Goal: Information Seeking & Learning: Check status

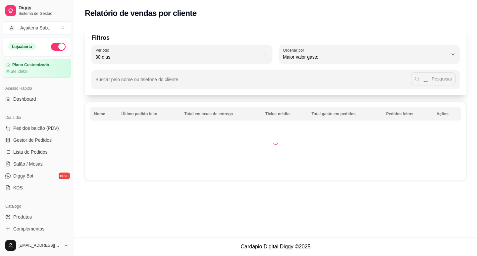
select select "30"
select select "HIGHEST_TOTAL_SPENT_WITH_ORDERS"
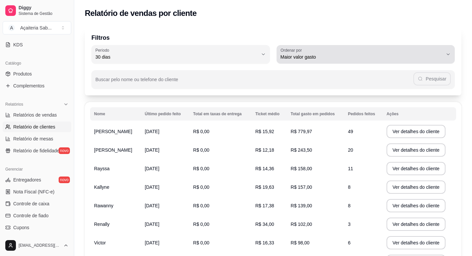
click at [334, 55] on span "Maior valor gasto" at bounding box center [362, 57] width 163 height 7
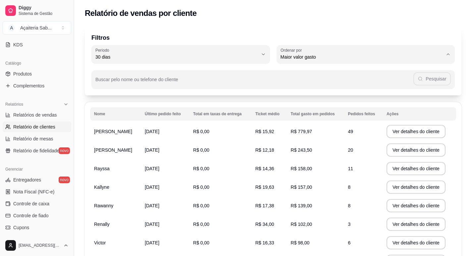
click at [305, 106] on span "Último pedido feito" at bounding box center [362, 105] width 155 height 6
type input "LAST_ORDER_MADE_AT"
select select "LAST_ORDER_MADE_AT"
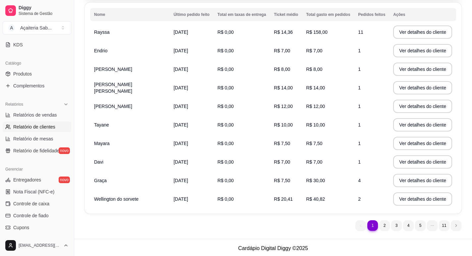
scroll to position [33, 0]
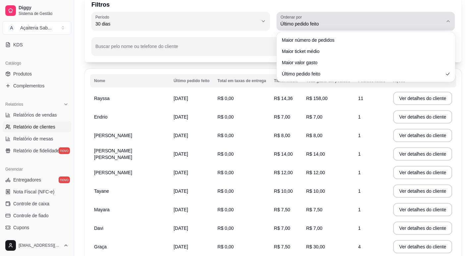
click at [344, 18] on div "Último pedido feito" at bounding box center [362, 21] width 163 height 13
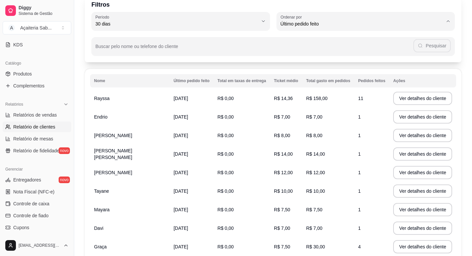
click at [337, 40] on span "Maior número de pedidos" at bounding box center [362, 39] width 155 height 6
type input "HIGHEST_ORDER_COUNT"
select select "HIGHEST_ORDER_COUNT"
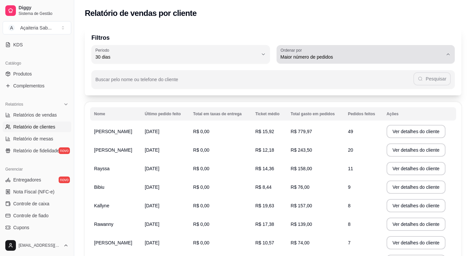
click at [337, 53] on div "Maior número de pedidos" at bounding box center [362, 54] width 163 height 13
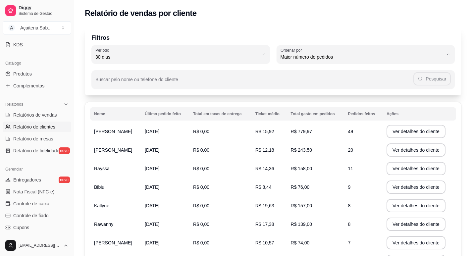
click at [311, 97] on span "Maior valor gasto" at bounding box center [362, 95] width 155 height 6
type input "HIGHEST_TOTAL_SPENT_WITH_ORDERS"
select select "HIGHEST_TOTAL_SPENT_WITH_ORDERS"
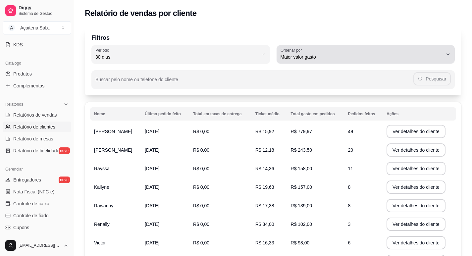
click at [301, 59] on span "Maior valor gasto" at bounding box center [362, 57] width 163 height 7
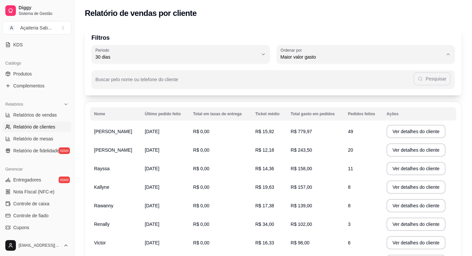
click at [302, 78] on li "Maior número de pedidos" at bounding box center [366, 73] width 166 height 10
type input "HIGHEST_ORDER_COUNT"
select select "HIGHEST_ORDER_COUNT"
